Goal: Information Seeking & Learning: Understand process/instructions

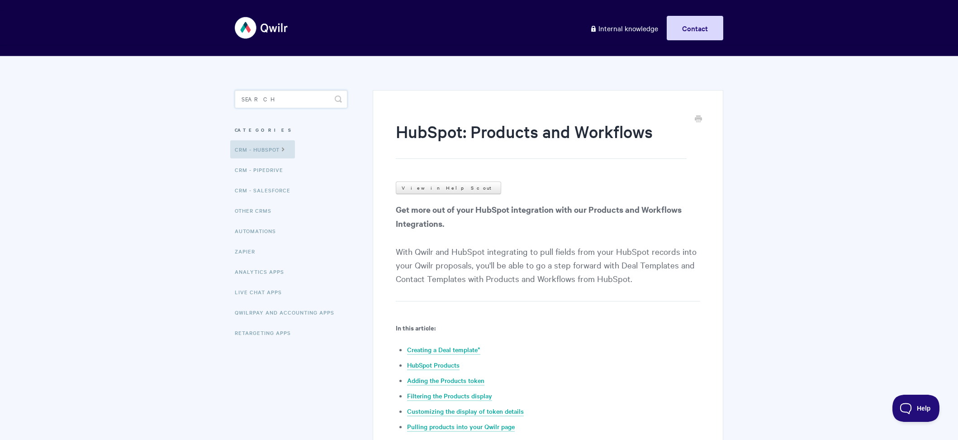
click at [246, 102] on input "Search" at bounding box center [291, 99] width 113 height 18
type input "send with hubspot"
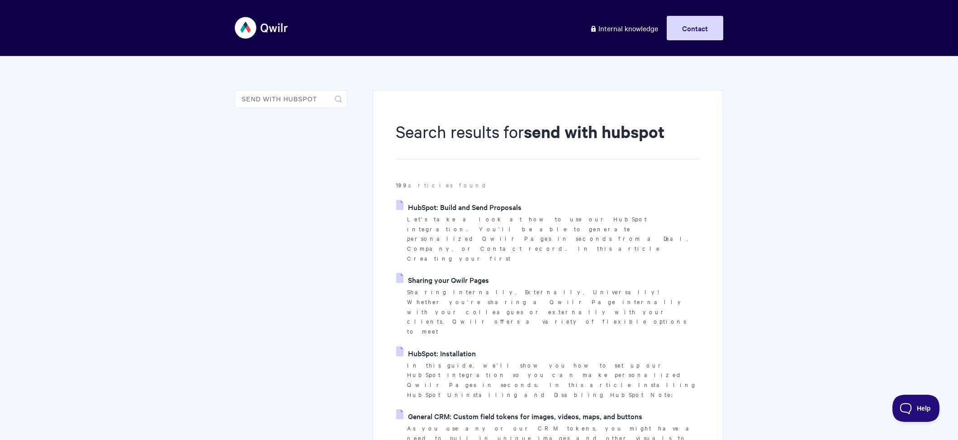
click at [455, 207] on link "HubSpot: Build and Send Proposals" at bounding box center [458, 207] width 125 height 14
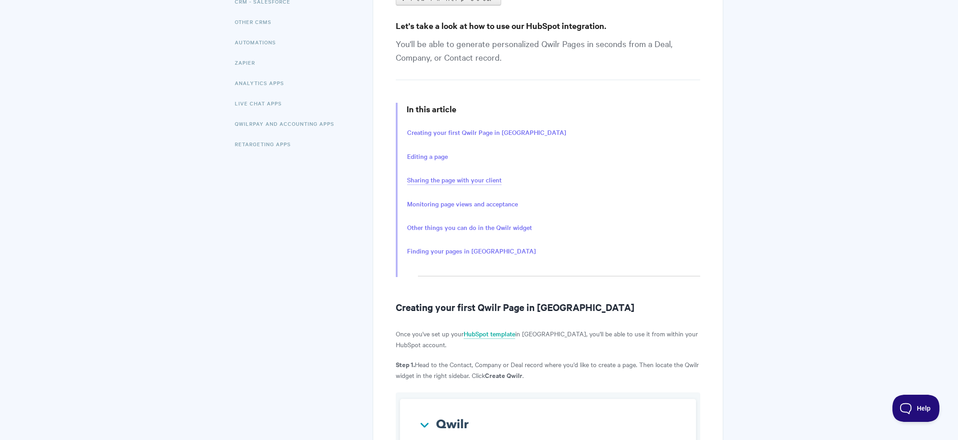
click at [479, 176] on link "Sharing the page with your client" at bounding box center [454, 180] width 95 height 10
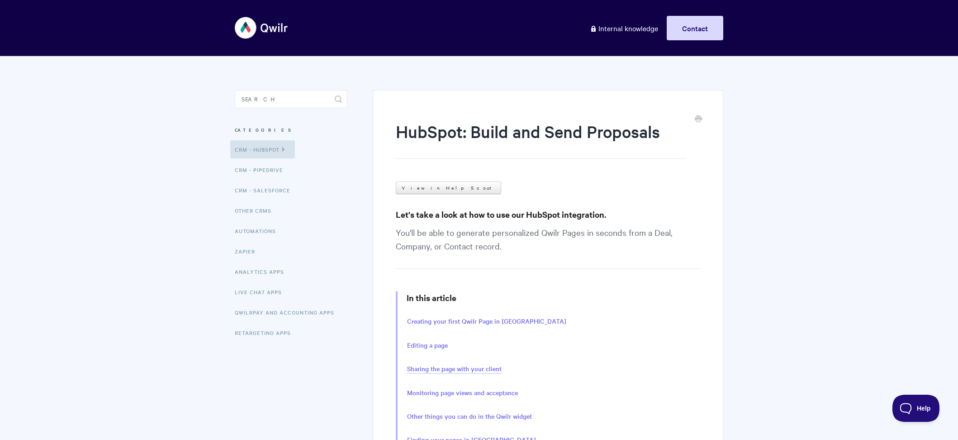
click at [458, 367] on link "Sharing the page with your client" at bounding box center [454, 369] width 95 height 10
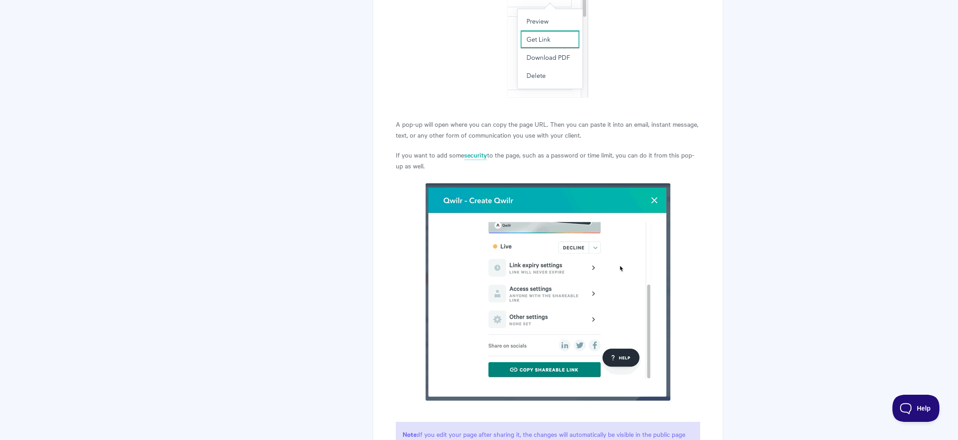
scroll to position [1358, 0]
